Goal: Information Seeking & Learning: Learn about a topic

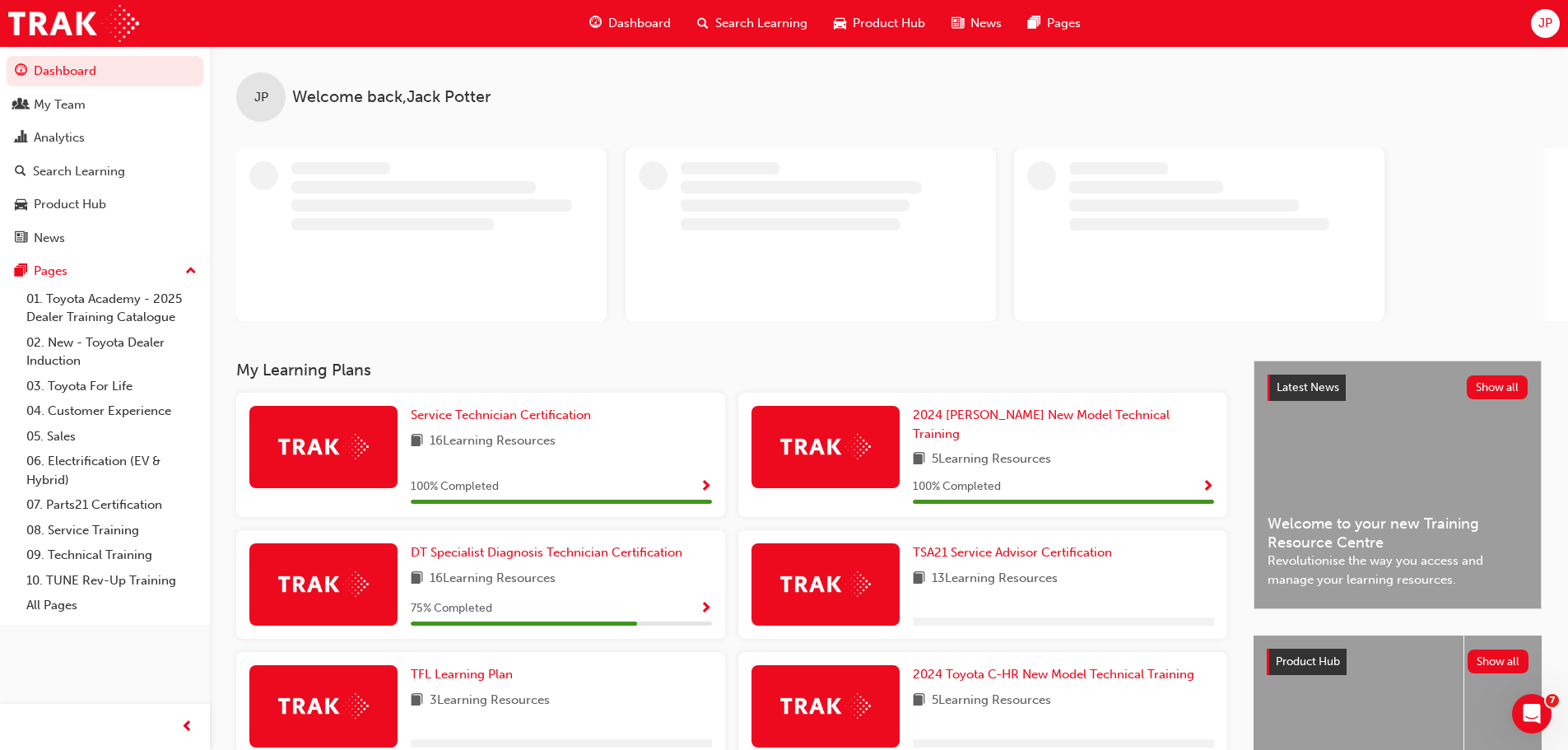
click at [739, 22] on span "Search Learning" at bounding box center [761, 23] width 92 height 19
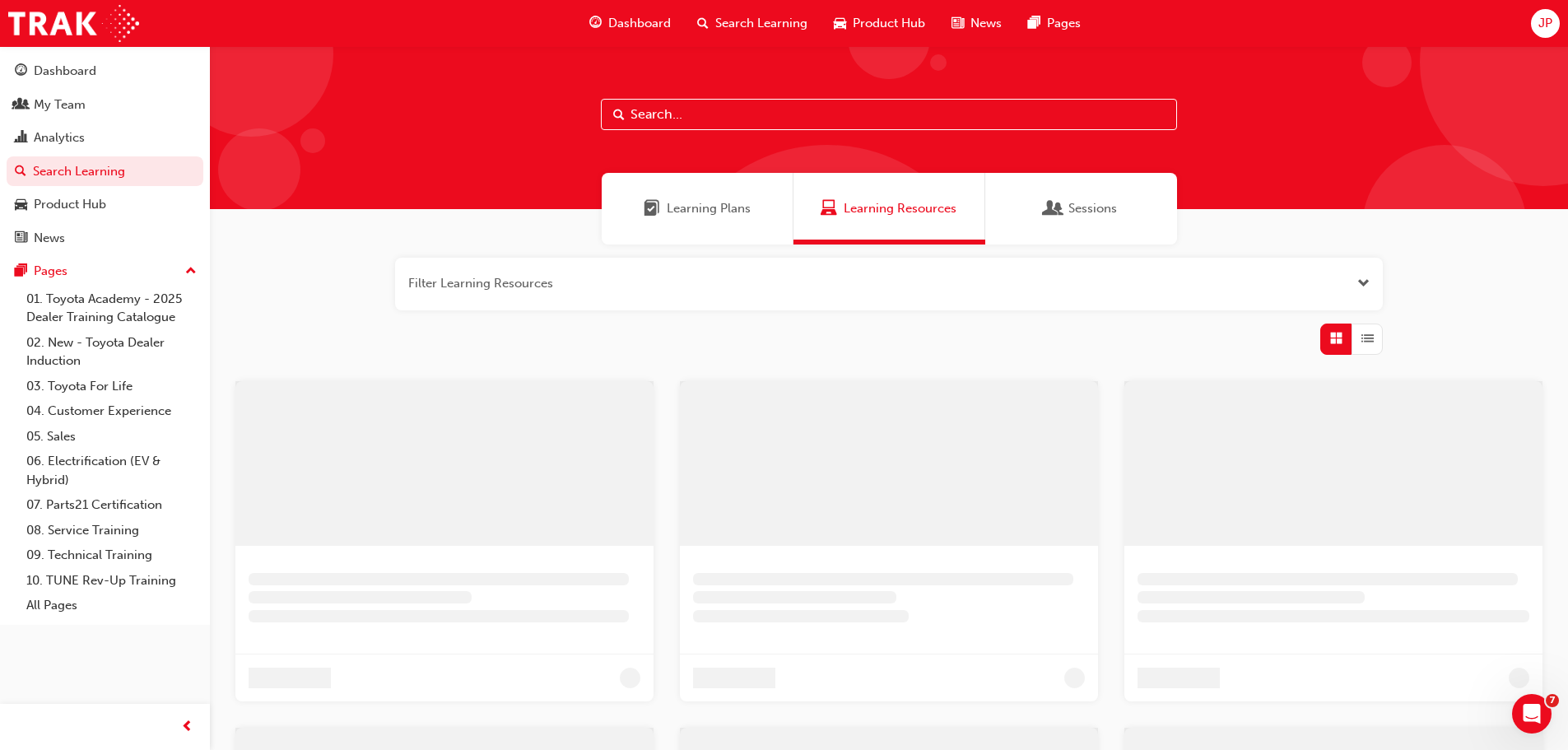
click at [692, 116] on input "text" at bounding box center [889, 114] width 576 height 31
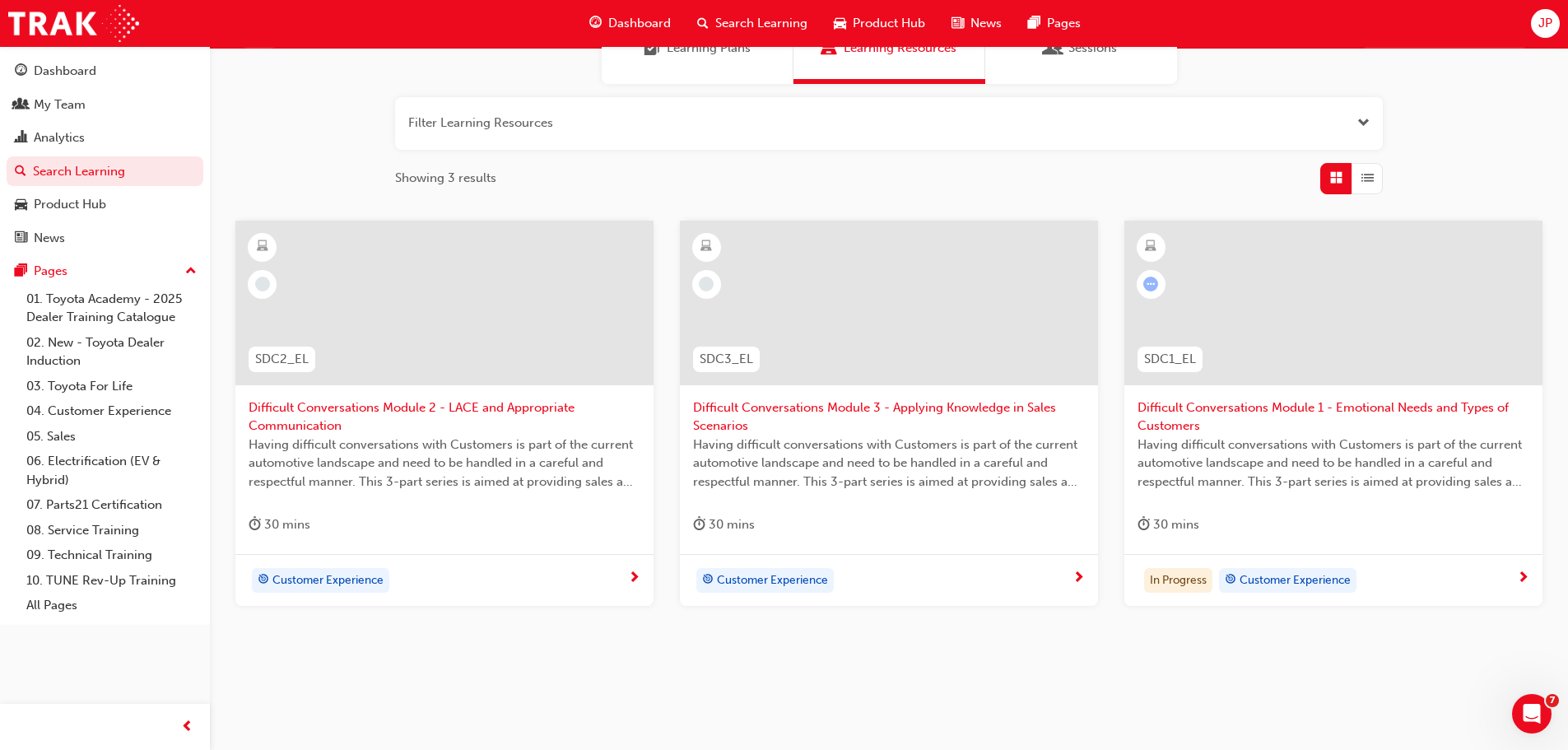
scroll to position [164, 0]
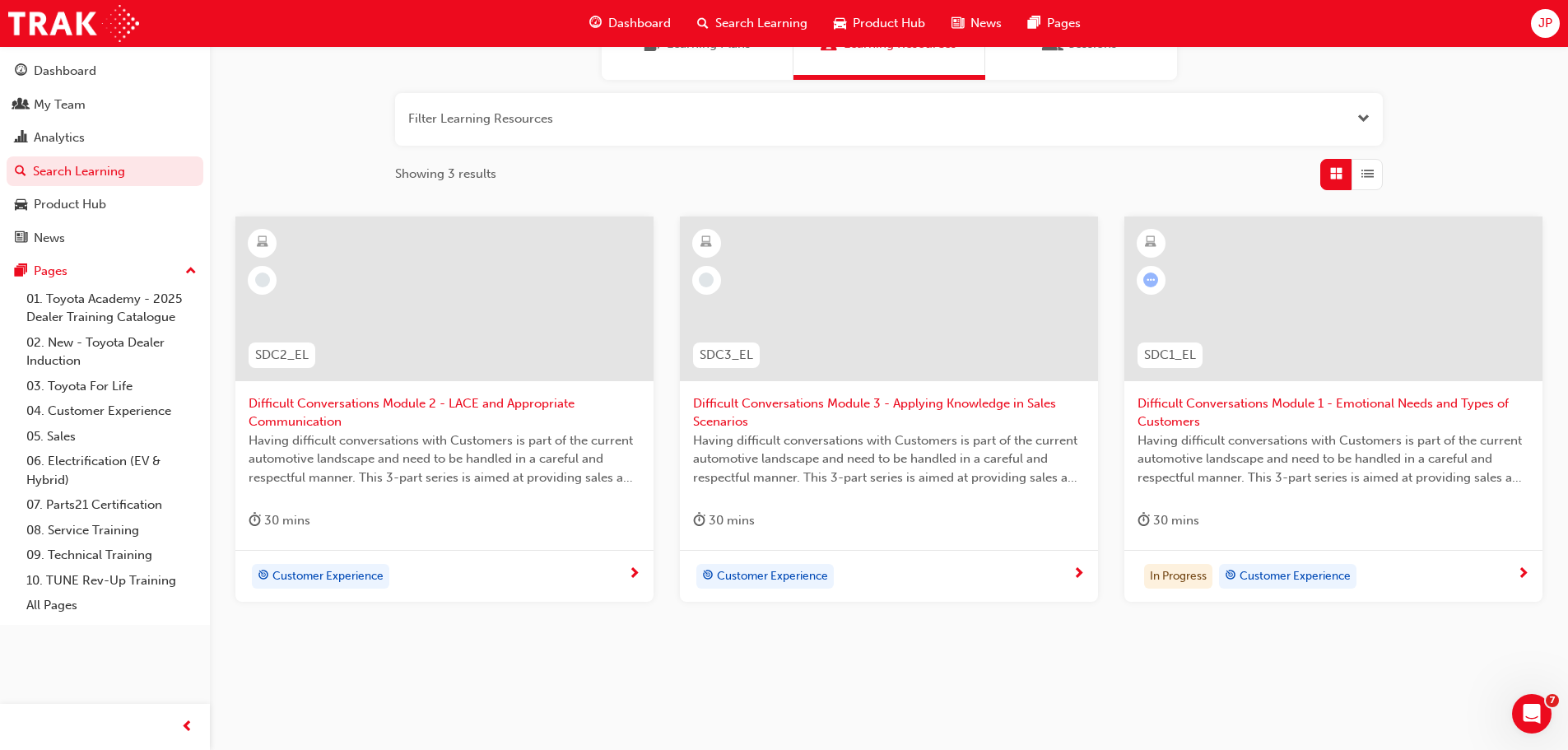
type input "difficult"
click at [1307, 310] on div at bounding box center [1333, 298] width 418 height 164
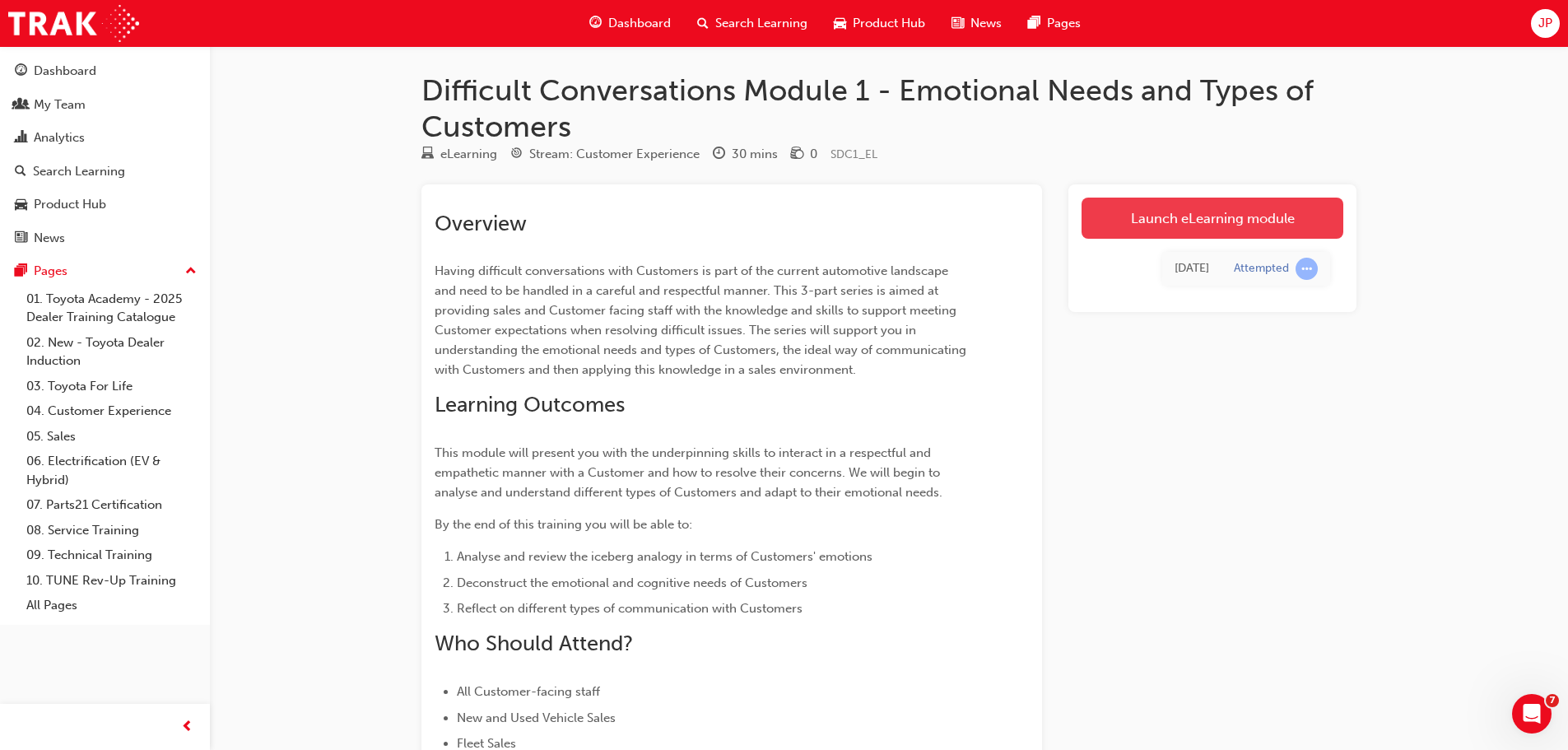
click at [1252, 236] on link "Launch eLearning module" at bounding box center [1212, 218] width 261 height 41
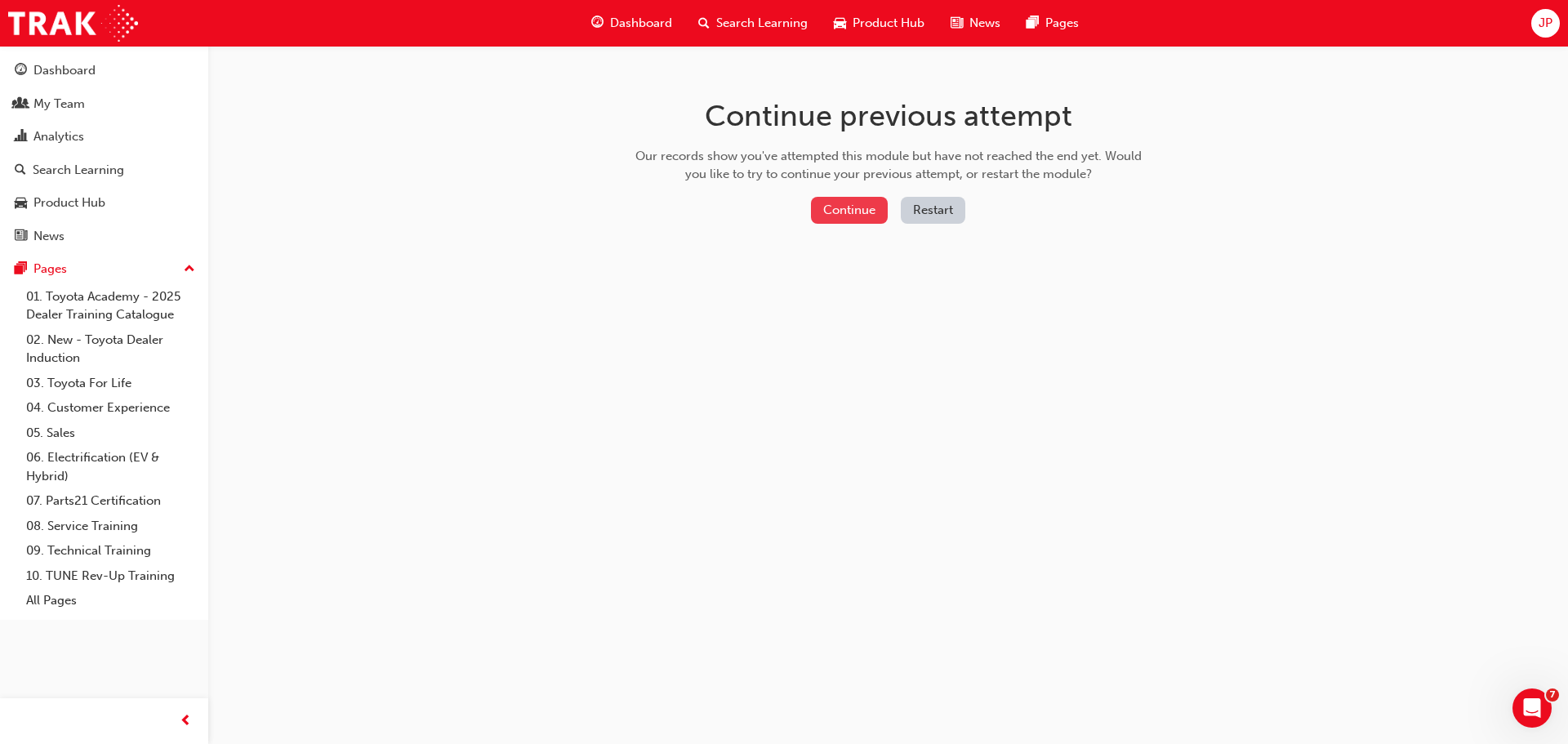
click at [834, 217] on button "Continue" at bounding box center [849, 211] width 77 height 27
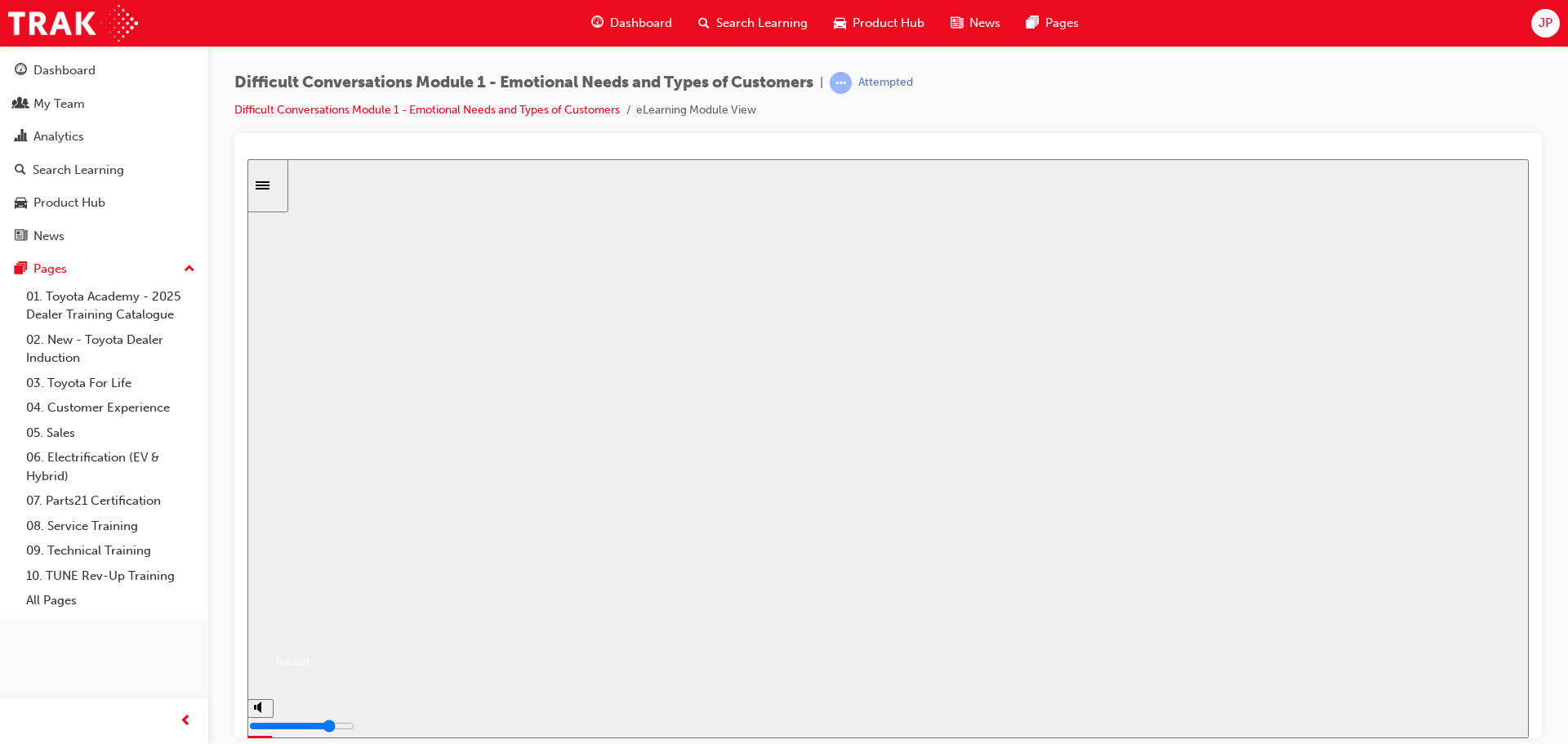
click at [310, 632] on button "Resume" at bounding box center [278, 642] width 62 height 20
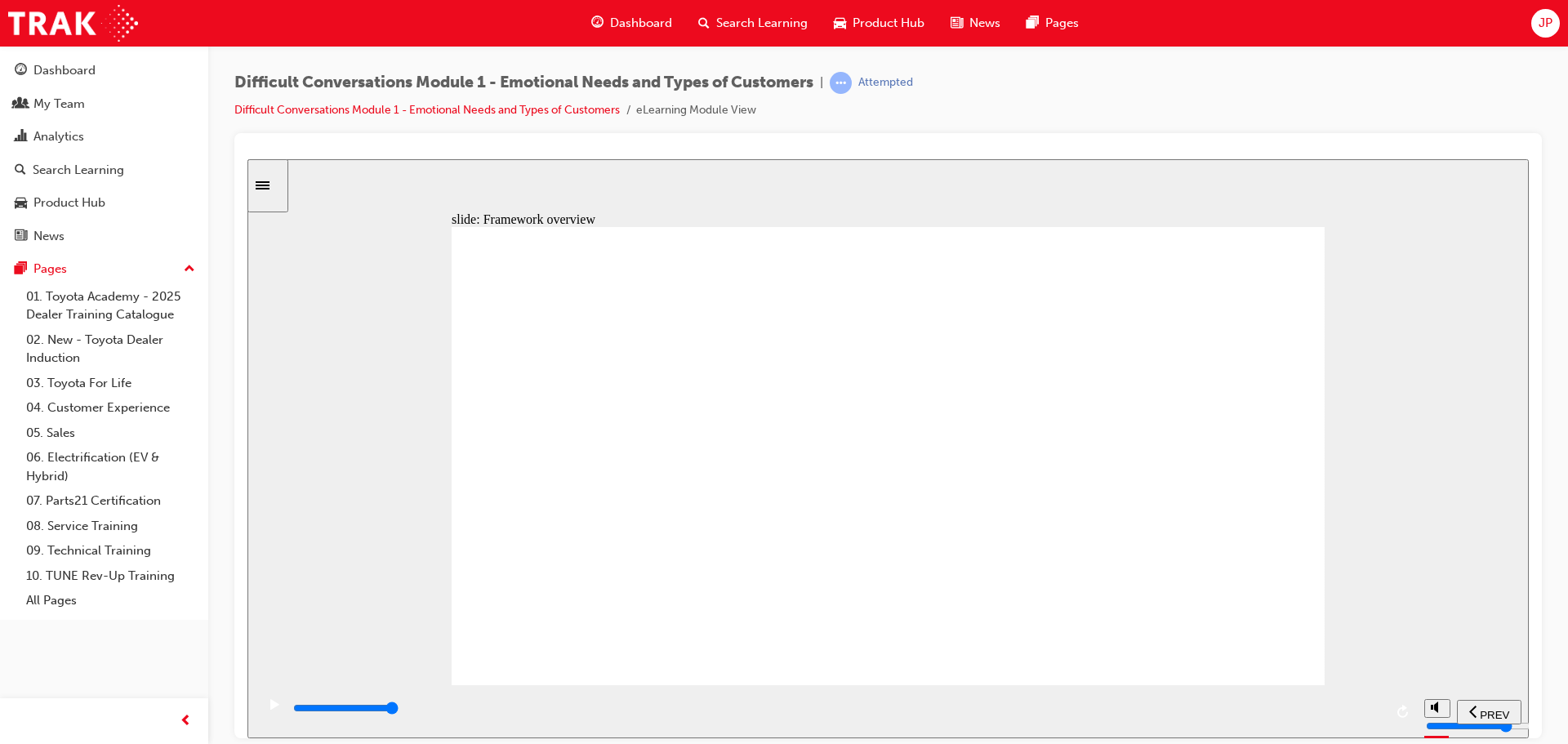
click at [271, 710] on icon "play/pause" at bounding box center [275, 703] width 8 height 11
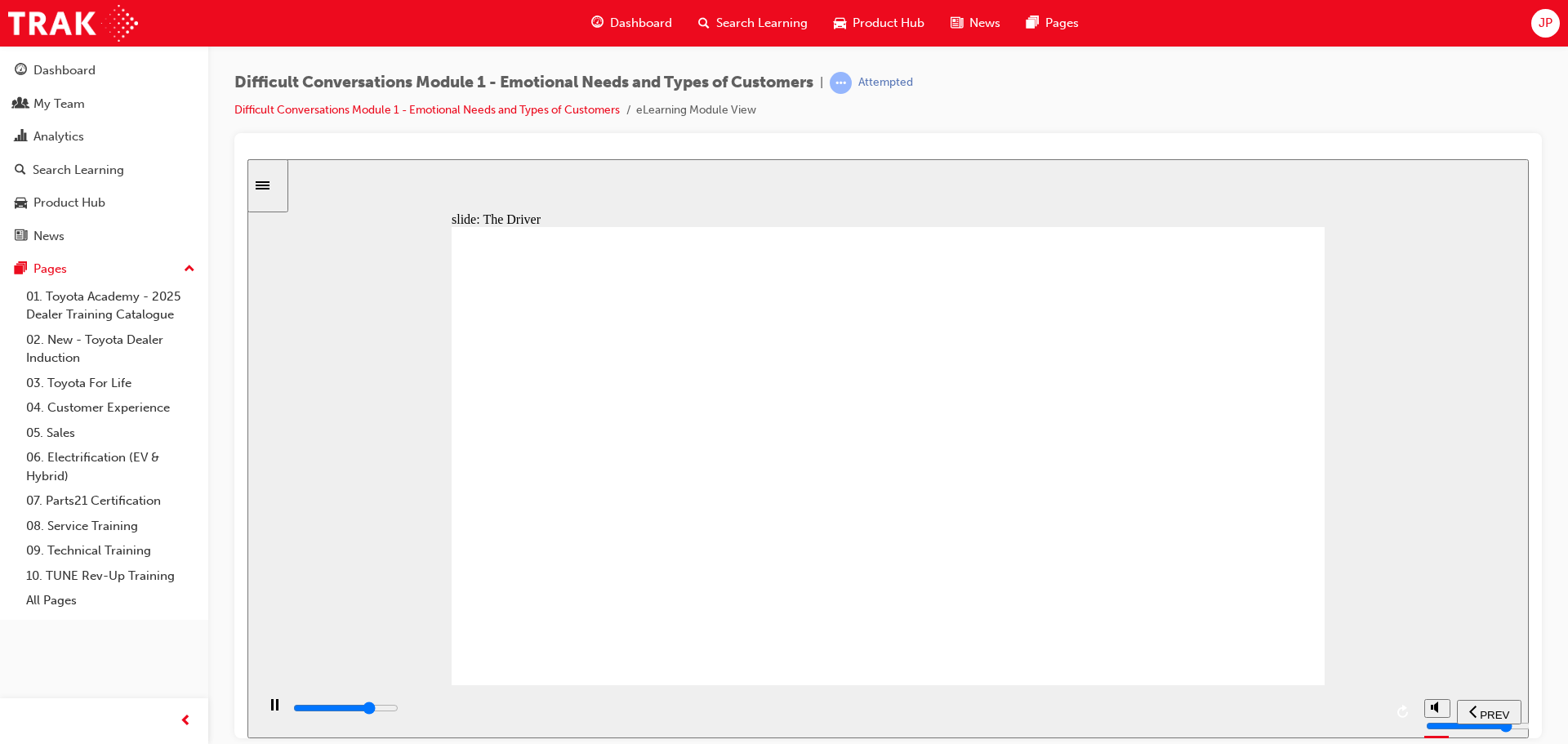
type input "43000"
